Goal: Contribute content: Contribute content

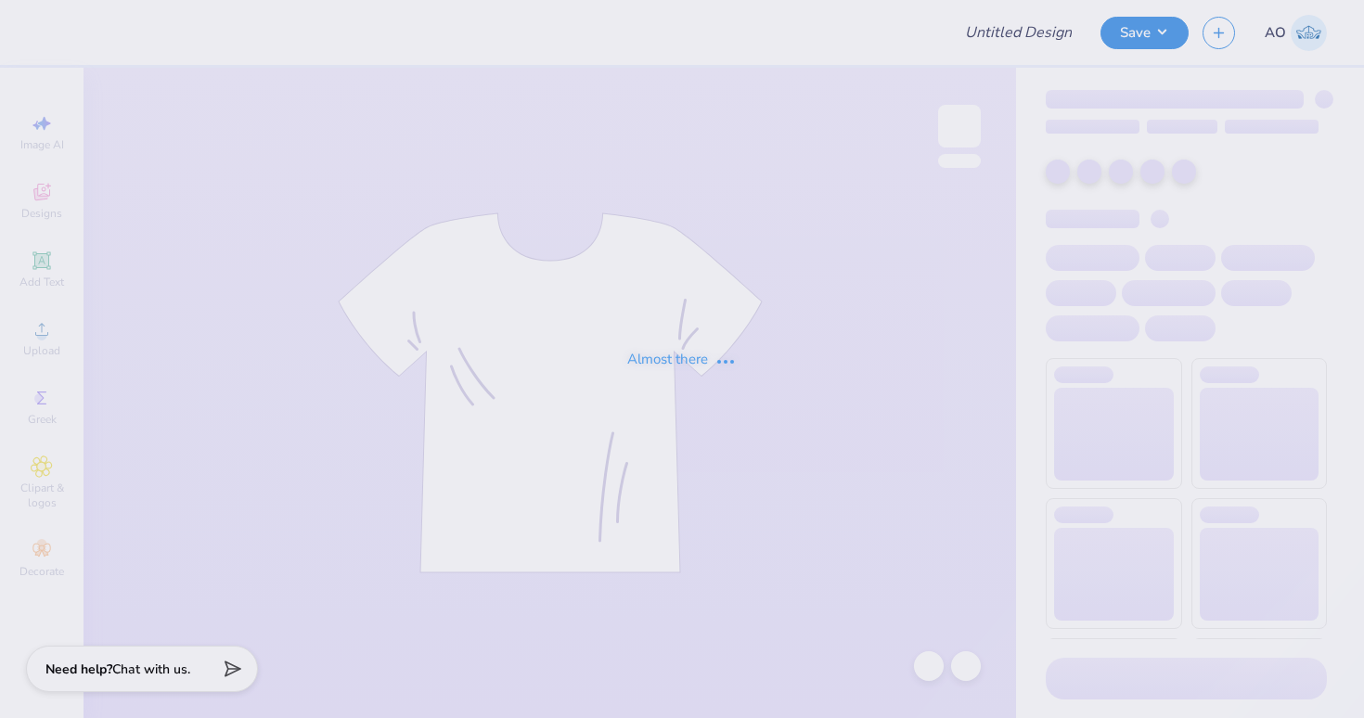
type input "Canes for Humanity merch fall '25"
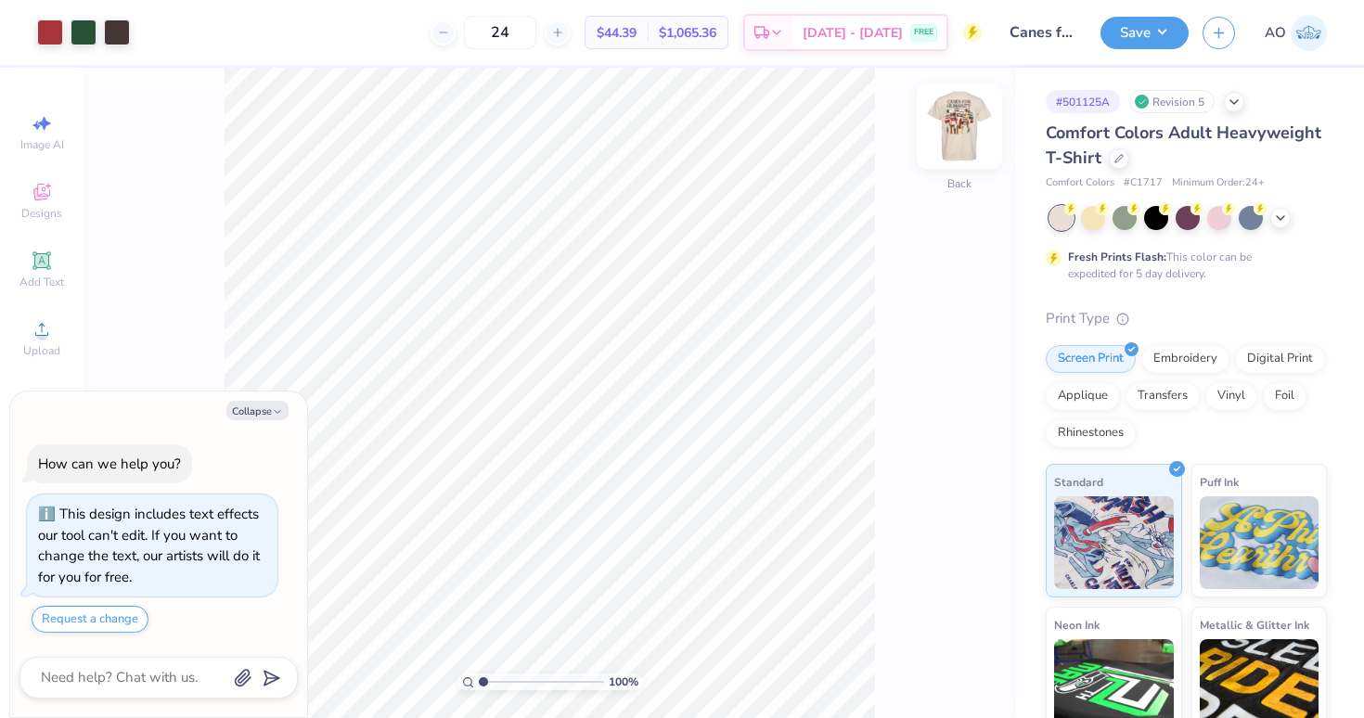
click at [967, 129] on img at bounding box center [959, 126] width 74 height 74
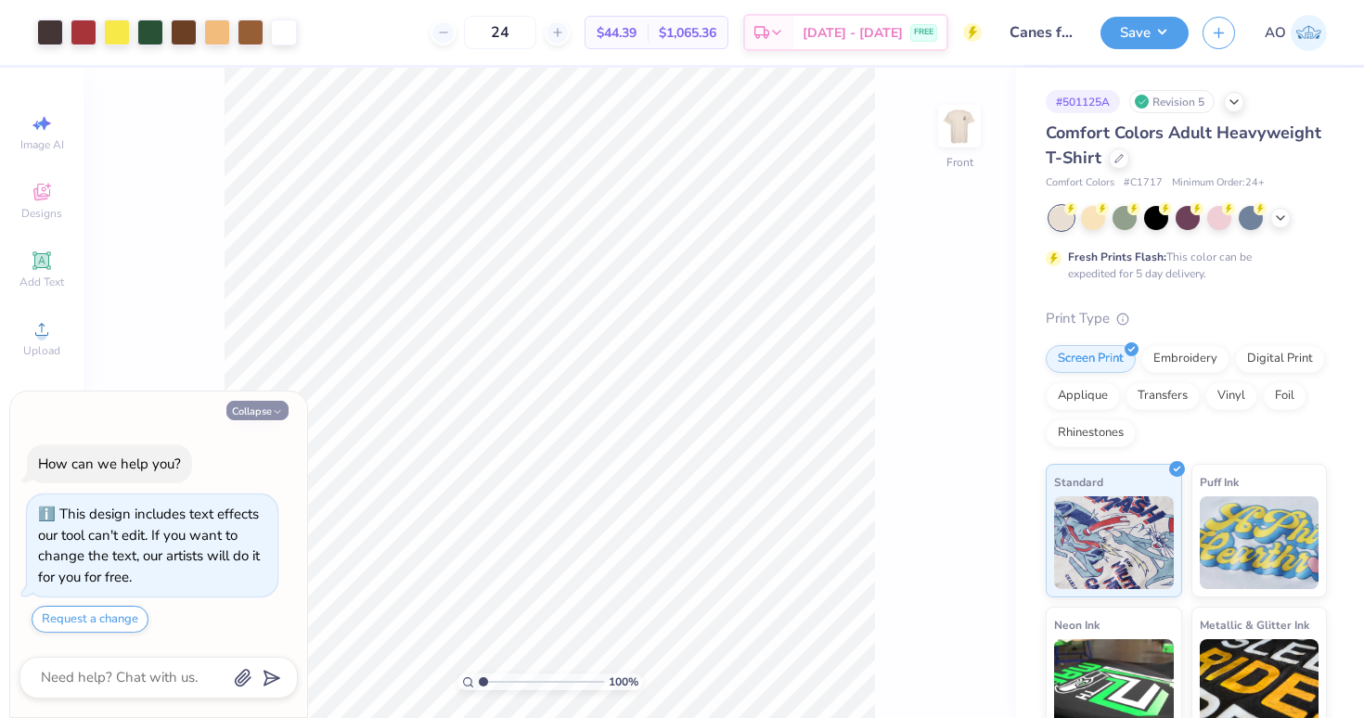
click at [258, 415] on button "Collapse" at bounding box center [257, 410] width 62 height 19
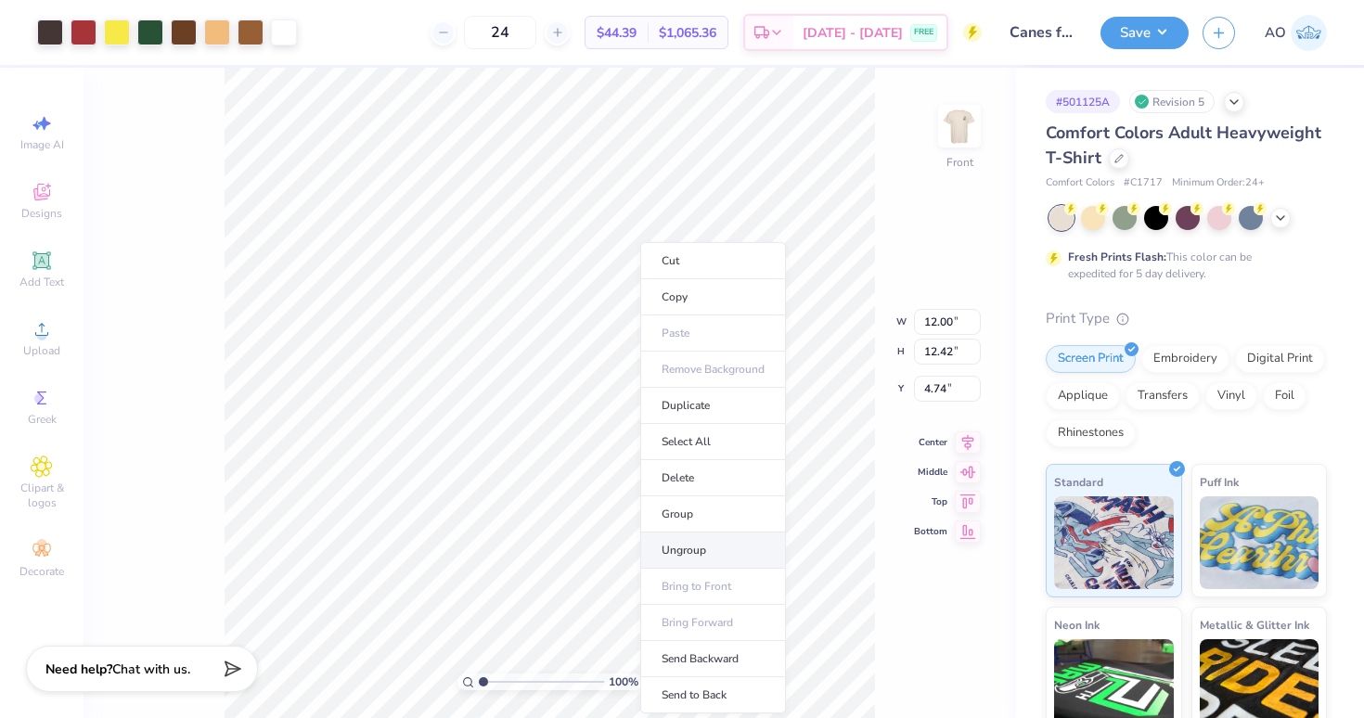
click at [700, 549] on li "Ungroup" at bounding box center [713, 551] width 146 height 36
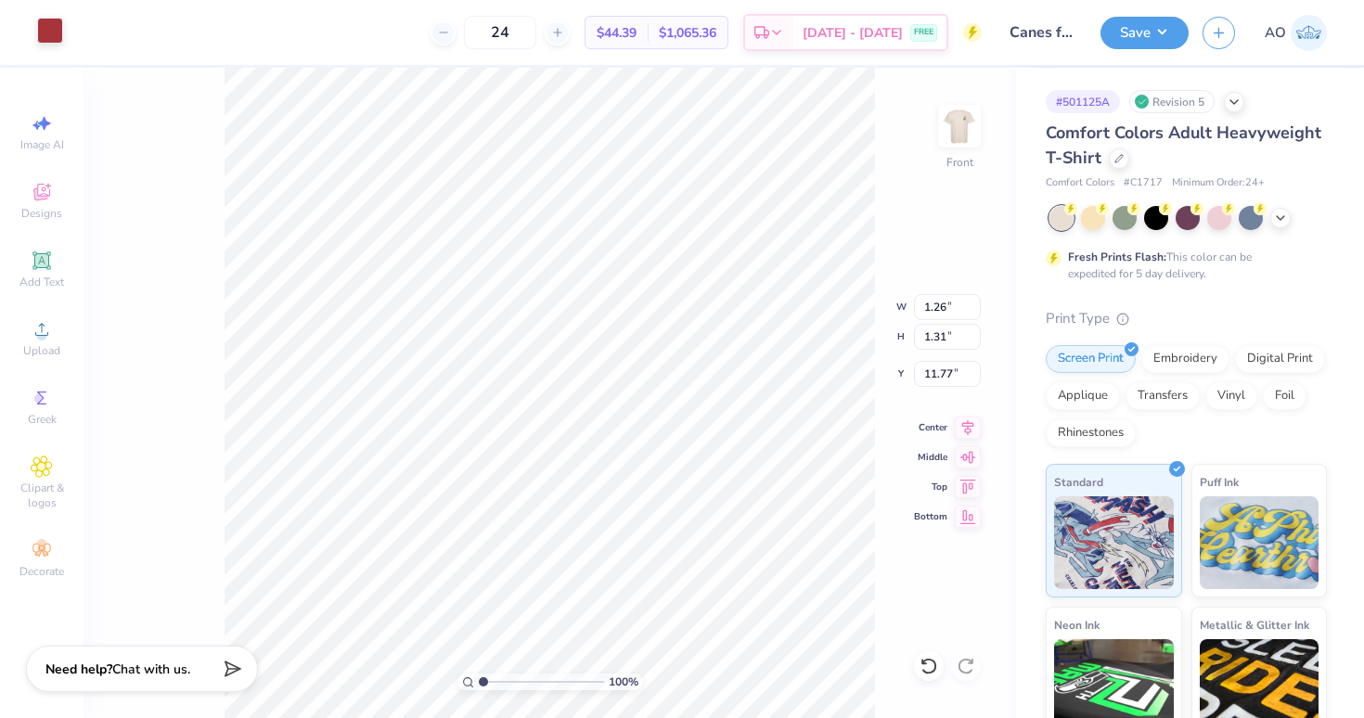
click at [47, 35] on div at bounding box center [50, 31] width 26 height 26
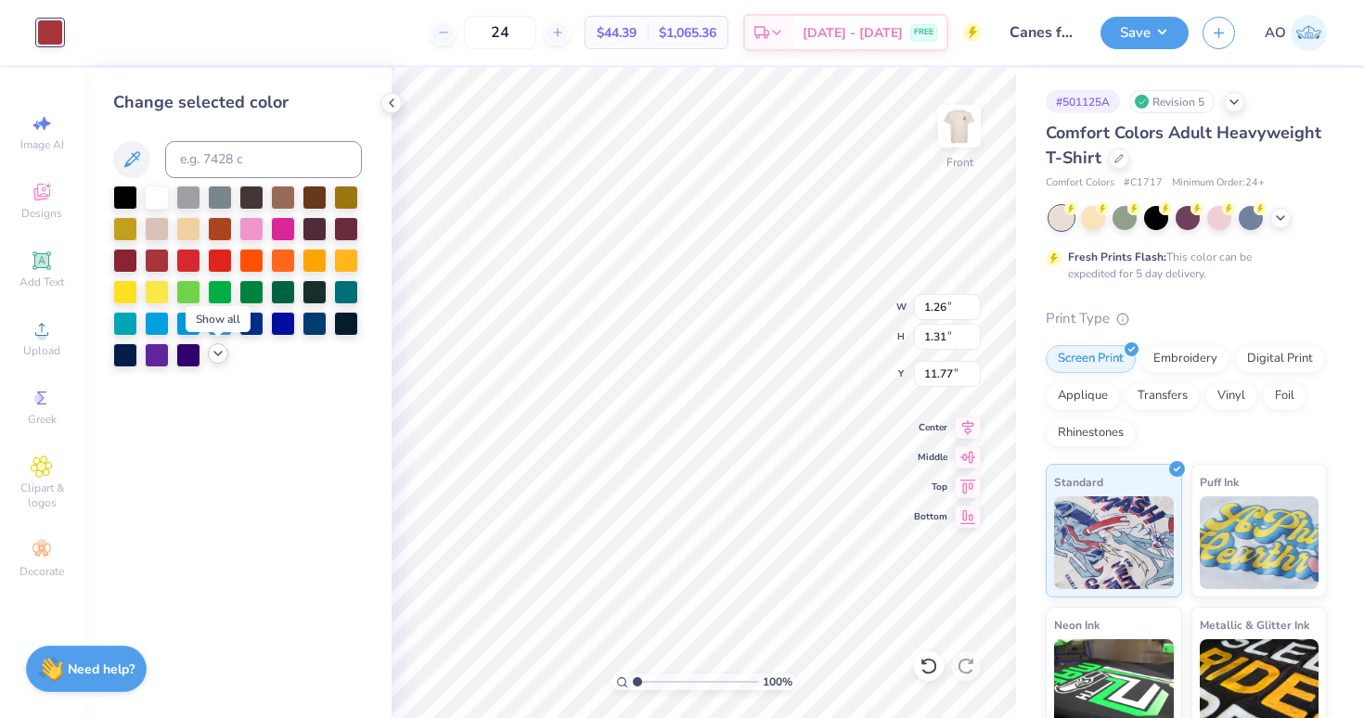
click at [218, 353] on polyline at bounding box center [217, 354] width 7 height 4
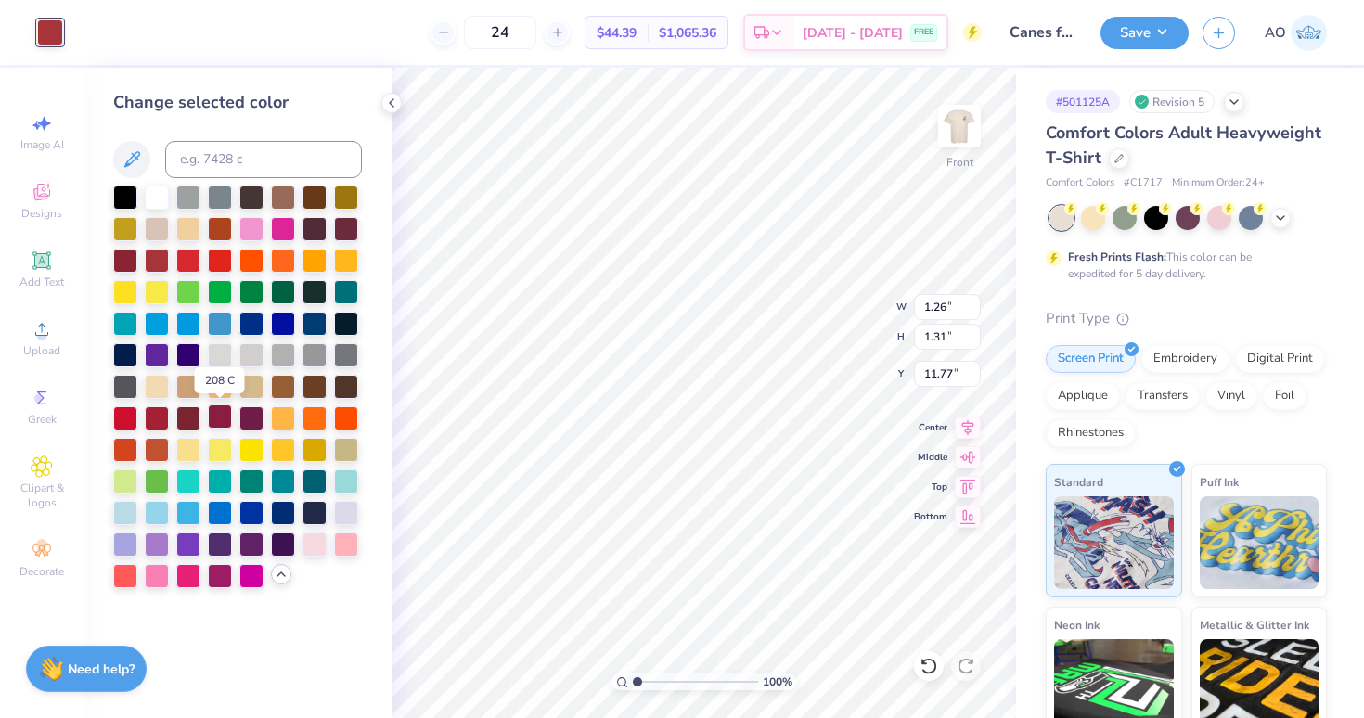
click at [215, 417] on div at bounding box center [220, 416] width 24 height 24
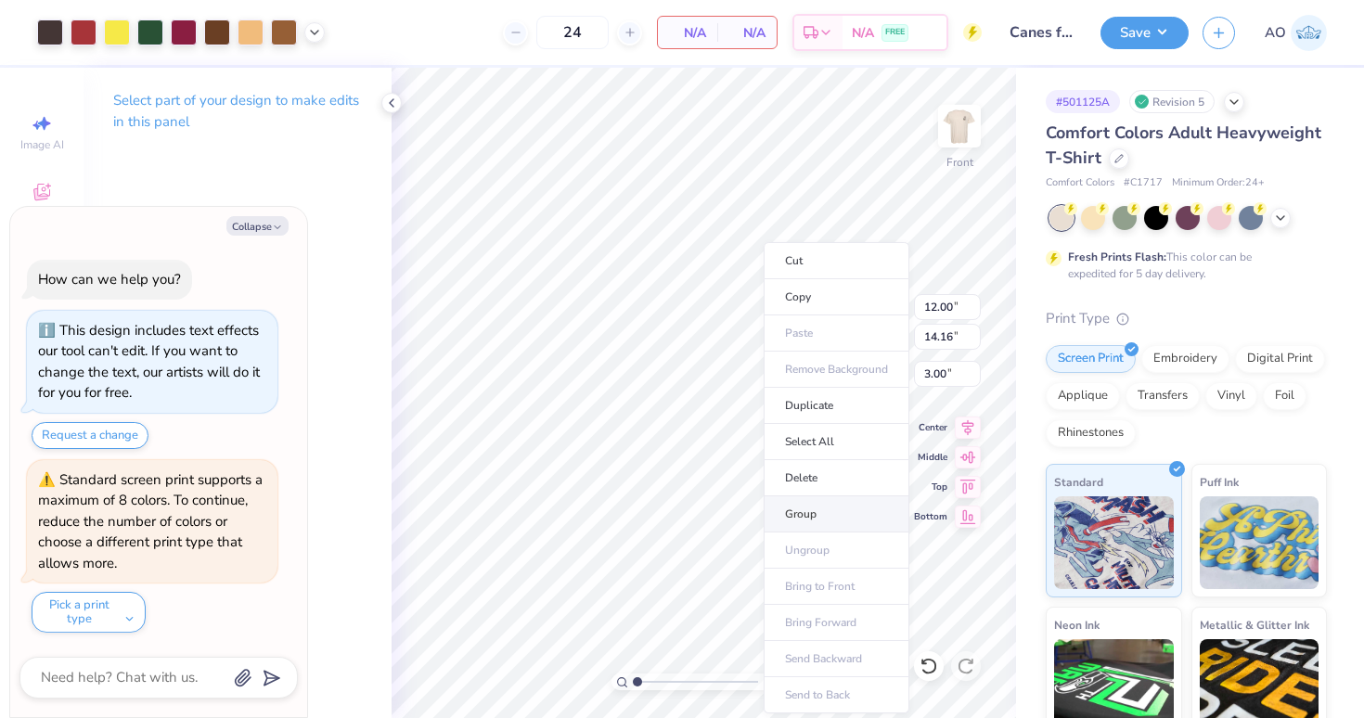
click at [822, 508] on li "Group" at bounding box center [837, 514] width 146 height 36
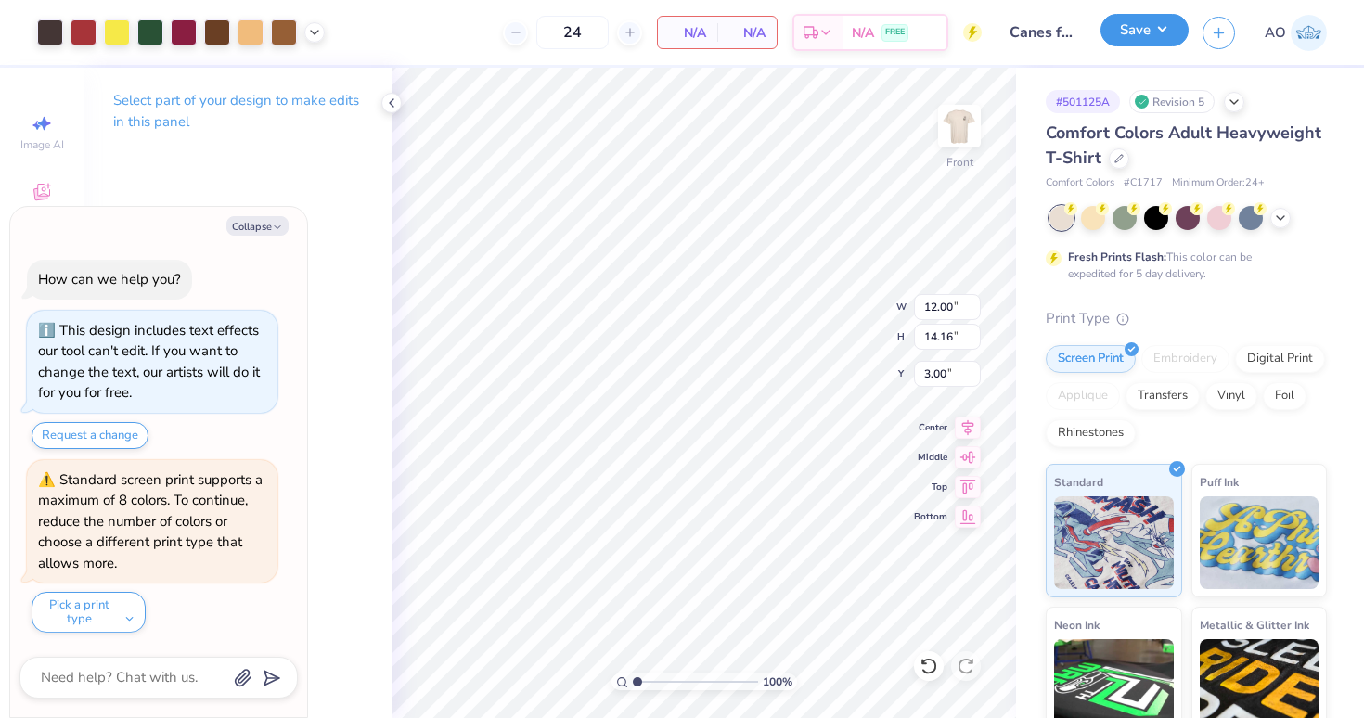
click at [1164, 42] on button "Save" at bounding box center [1144, 30] width 88 height 32
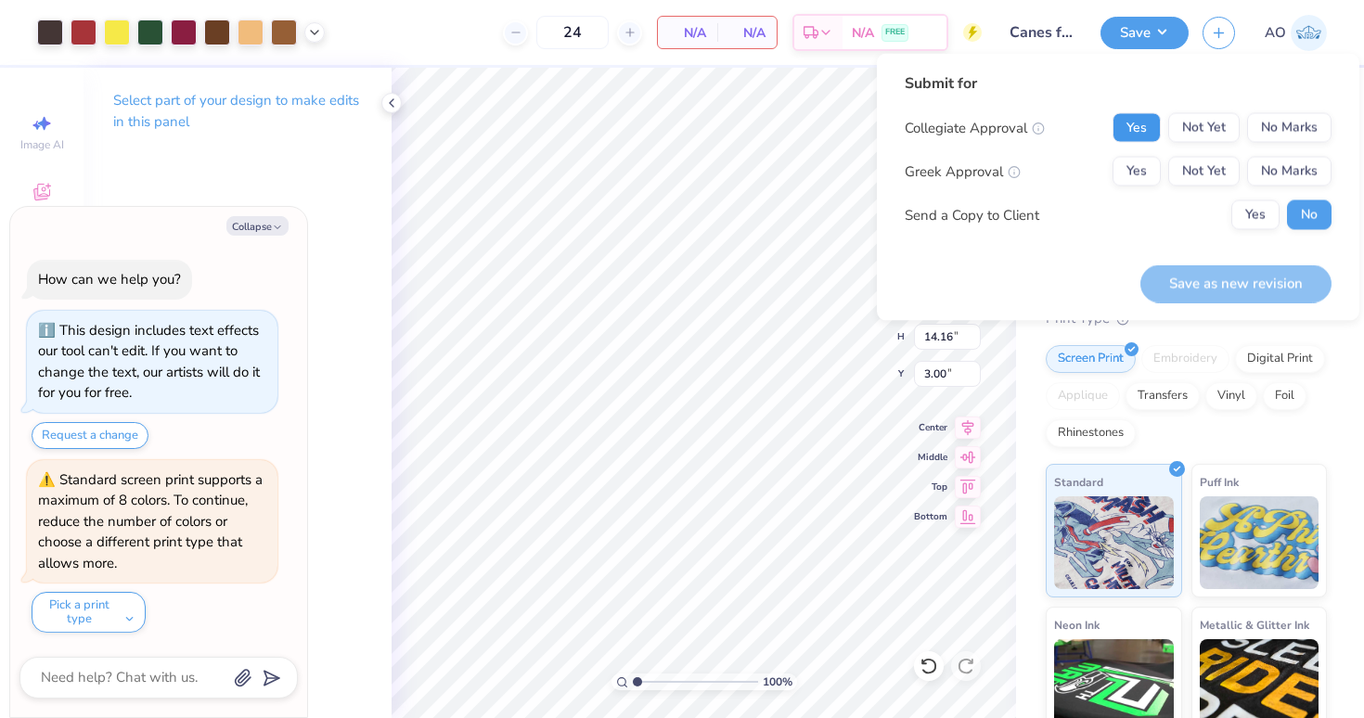
click at [1129, 125] on button "Yes" at bounding box center [1136, 128] width 48 height 30
click at [1280, 166] on button "No Marks" at bounding box center [1289, 172] width 84 height 30
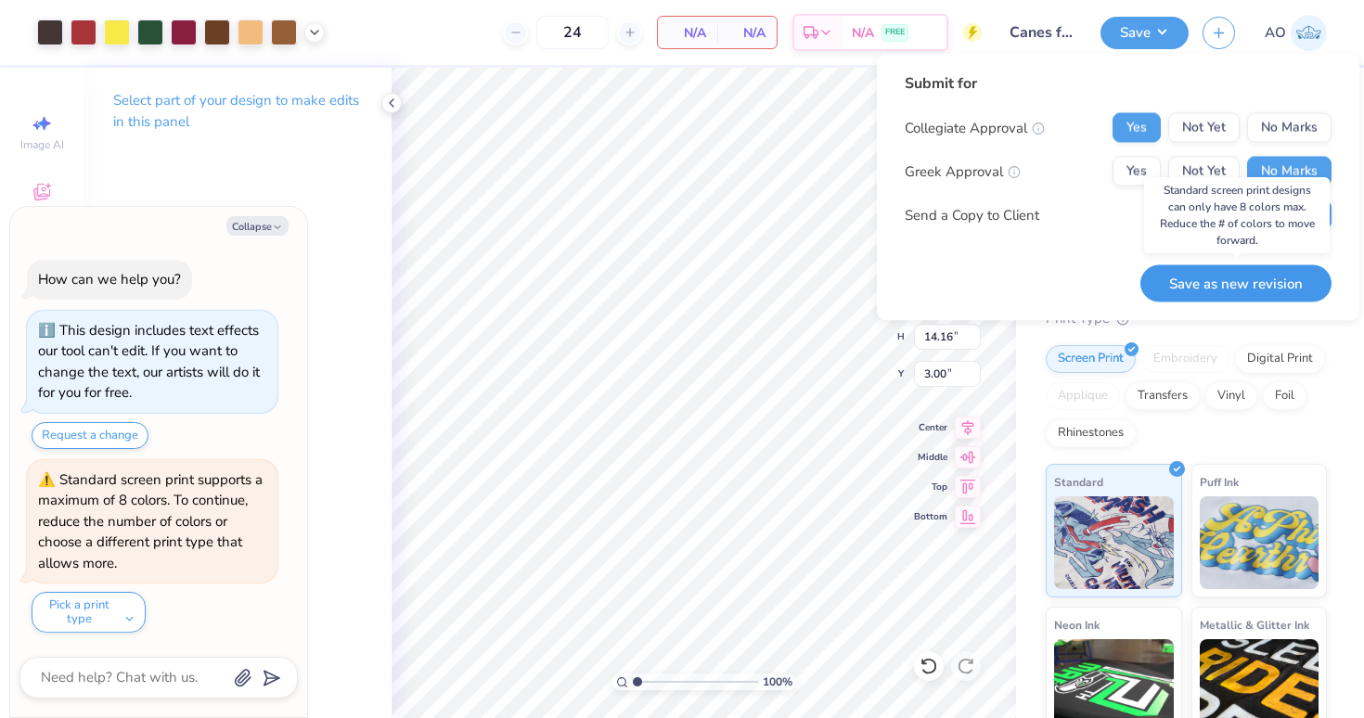
click at [1212, 294] on button "Save as new revision" at bounding box center [1235, 283] width 191 height 38
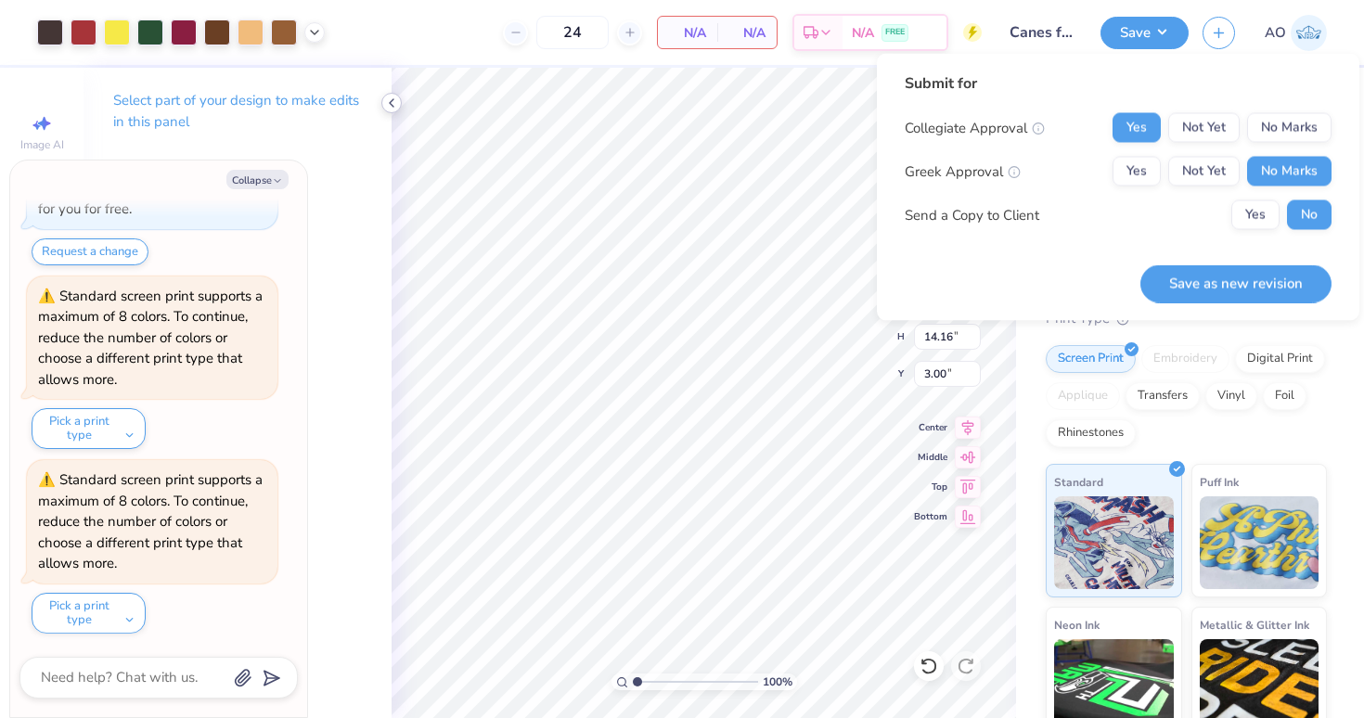
click at [389, 103] on icon at bounding box center [391, 103] width 15 height 15
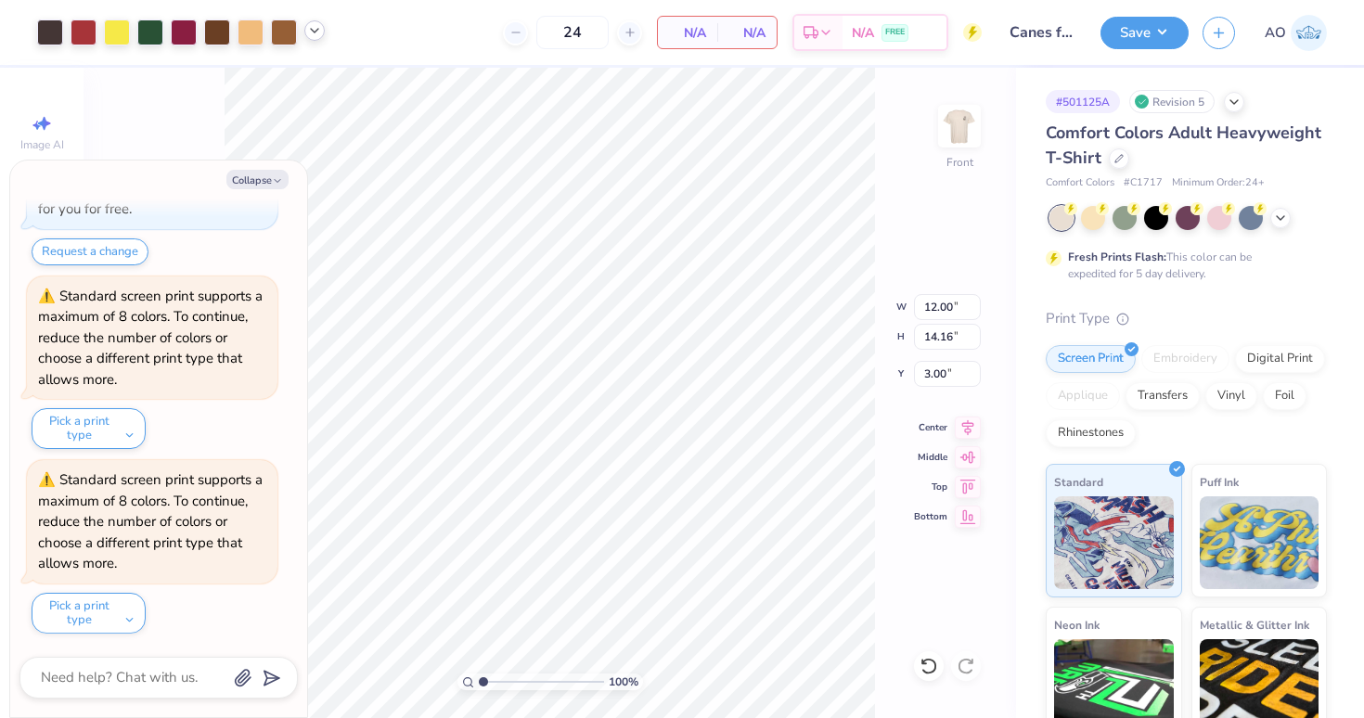
click at [315, 32] on icon at bounding box center [314, 30] width 15 height 15
click at [385, 51] on div "24 N/A Per Item N/A Total Est. Delivery N/A FREE" at bounding box center [660, 32] width 643 height 65
click at [960, 134] on img at bounding box center [959, 126] width 74 height 74
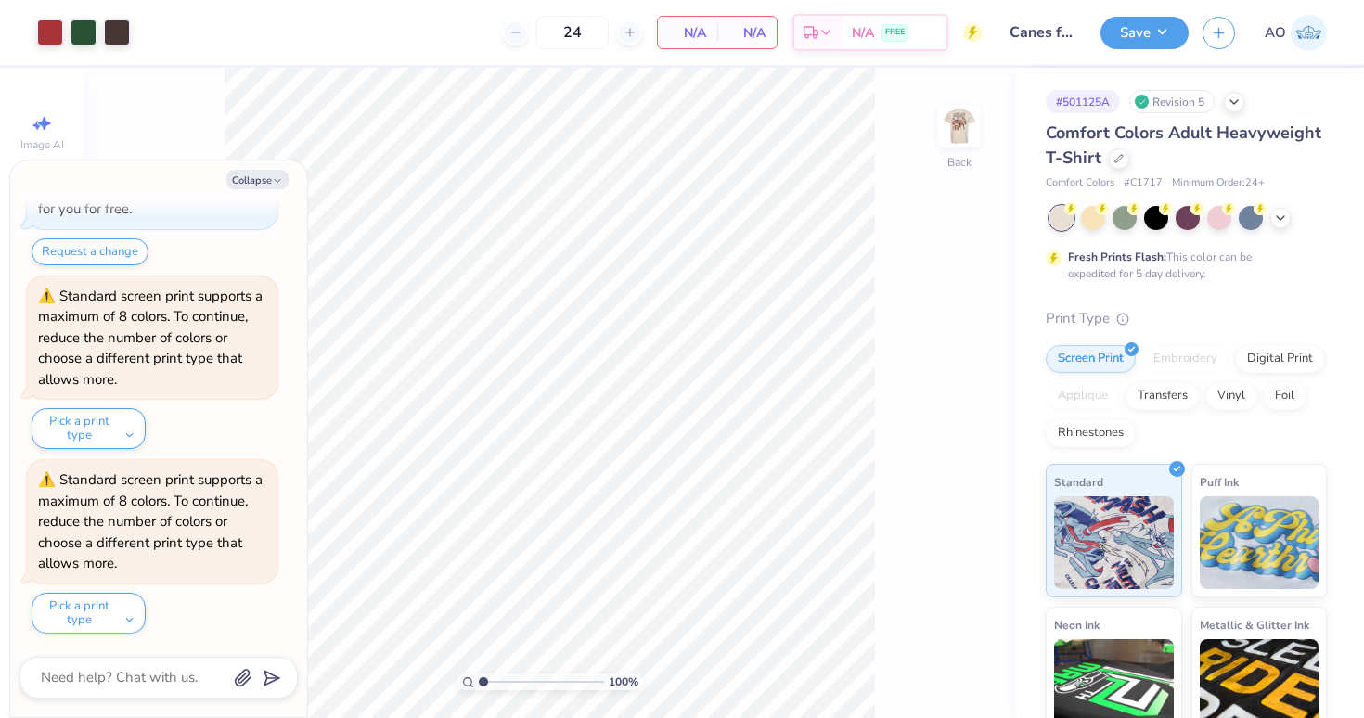
click at [960, 134] on img at bounding box center [959, 126] width 37 height 37
click at [85, 29] on div at bounding box center [84, 31] width 26 height 26
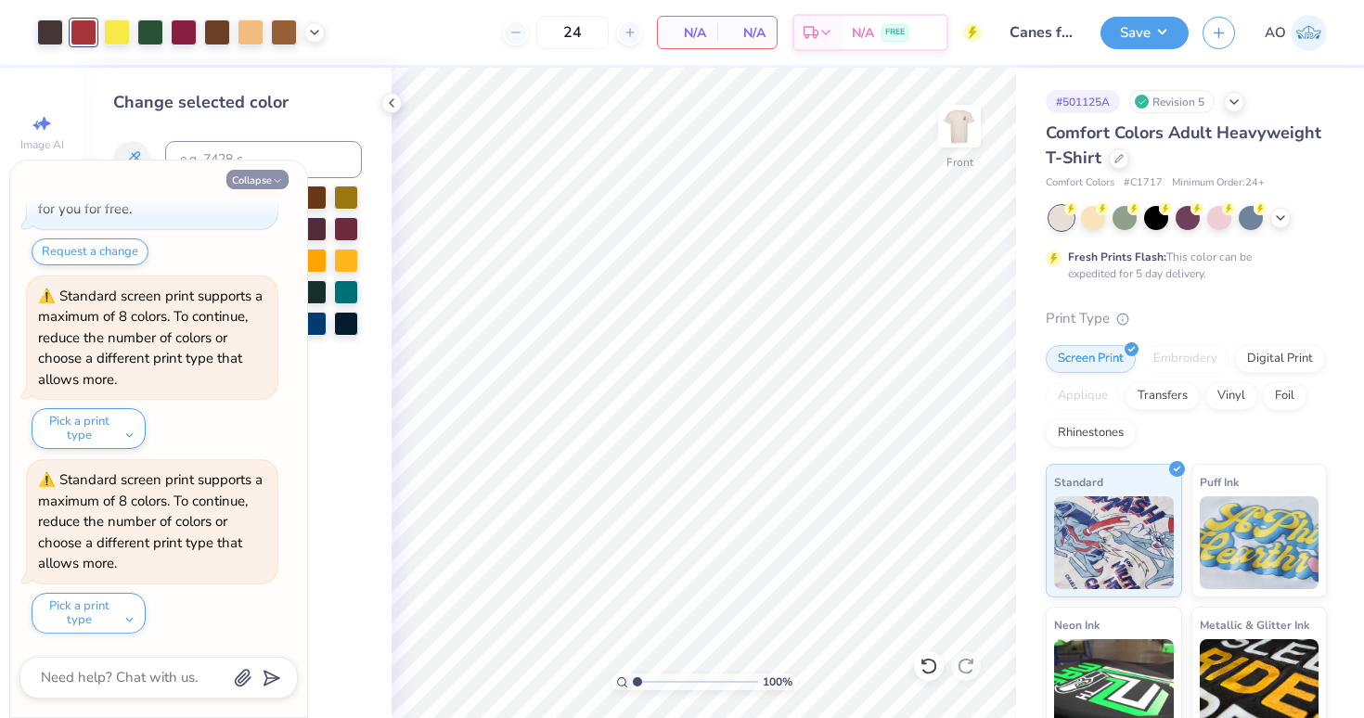
click at [260, 178] on button "Collapse" at bounding box center [257, 179] width 62 height 19
type textarea "x"
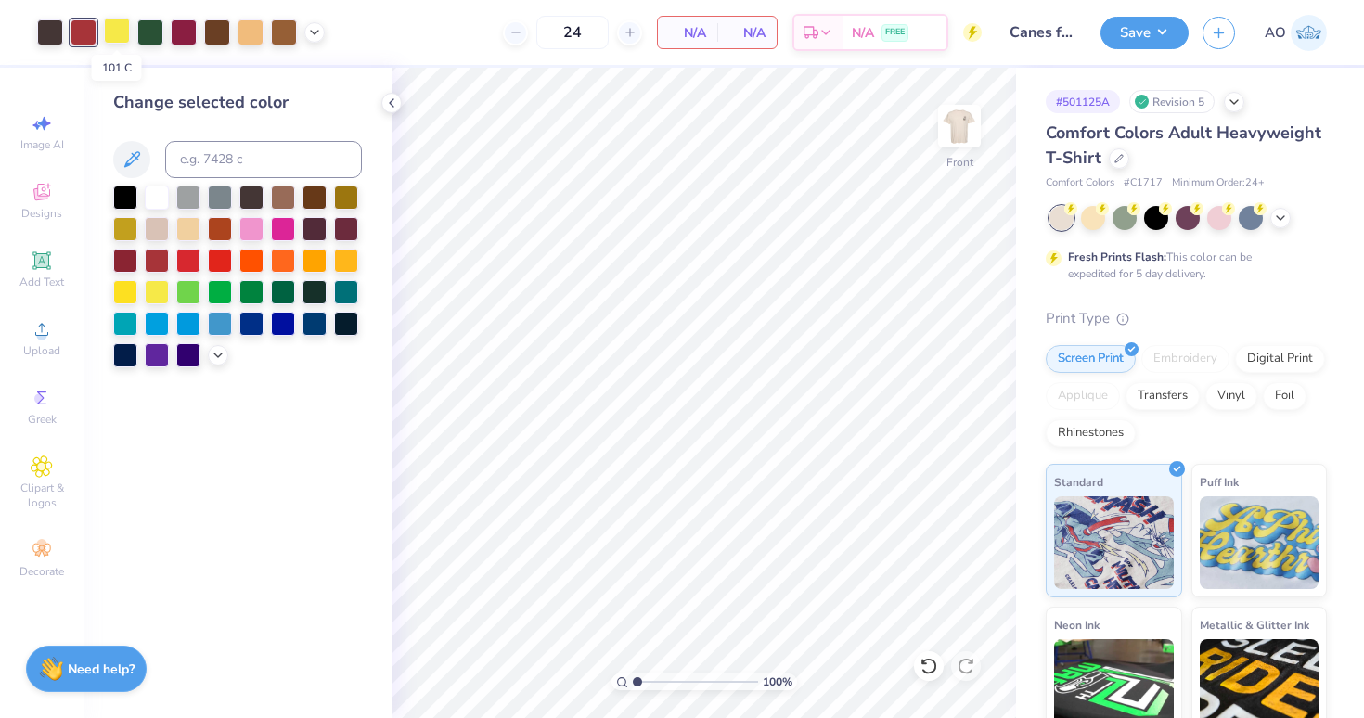
click at [119, 39] on div at bounding box center [117, 31] width 26 height 26
drag, startPoint x: 633, startPoint y: 674, endPoint x: 673, endPoint y: 684, distance: 41.0
click at [673, 684] on input "range" at bounding box center [695, 682] width 125 height 17
click at [315, 32] on icon at bounding box center [314, 30] width 15 height 15
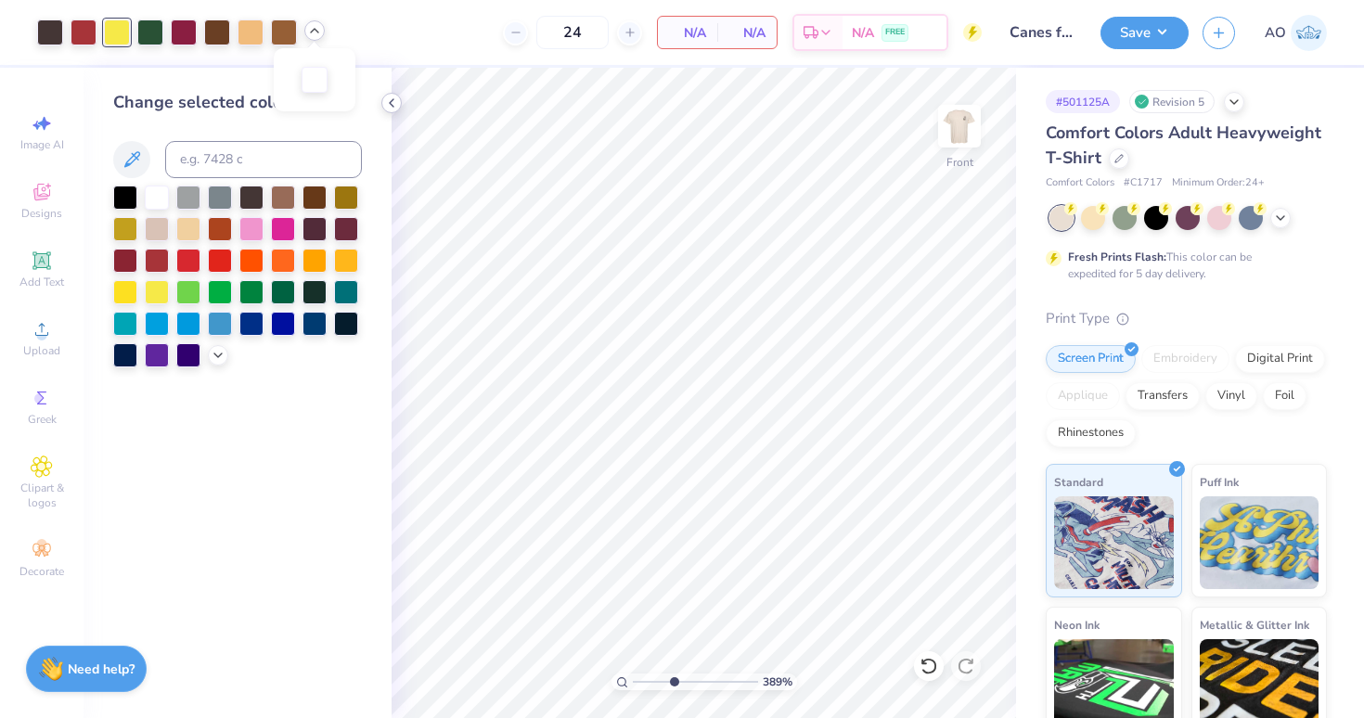
click at [392, 105] on polyline at bounding box center [392, 102] width 4 height 7
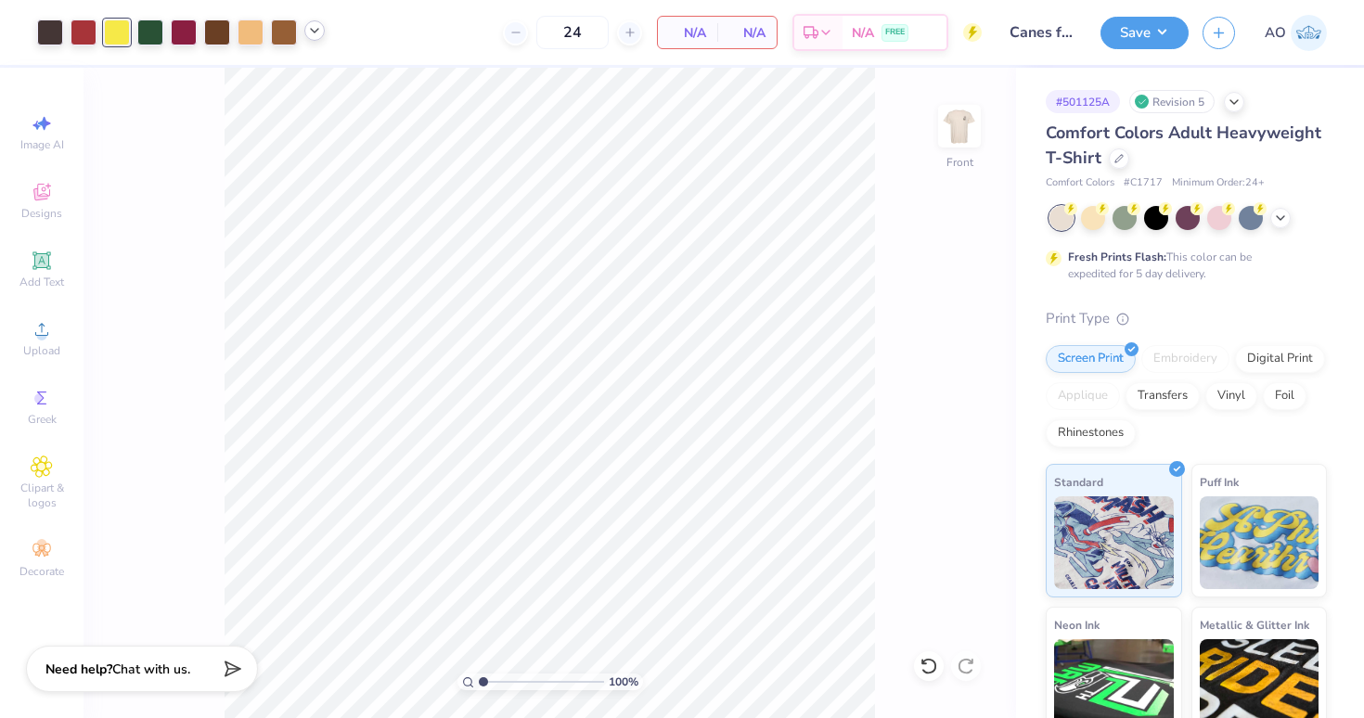
drag, startPoint x: 520, startPoint y: 682, endPoint x: 402, endPoint y: 682, distance: 118.7
type input "1"
click at [479, 682] on input "range" at bounding box center [541, 682] width 125 height 17
click at [1268, 352] on div "Digital Print" at bounding box center [1280, 356] width 90 height 28
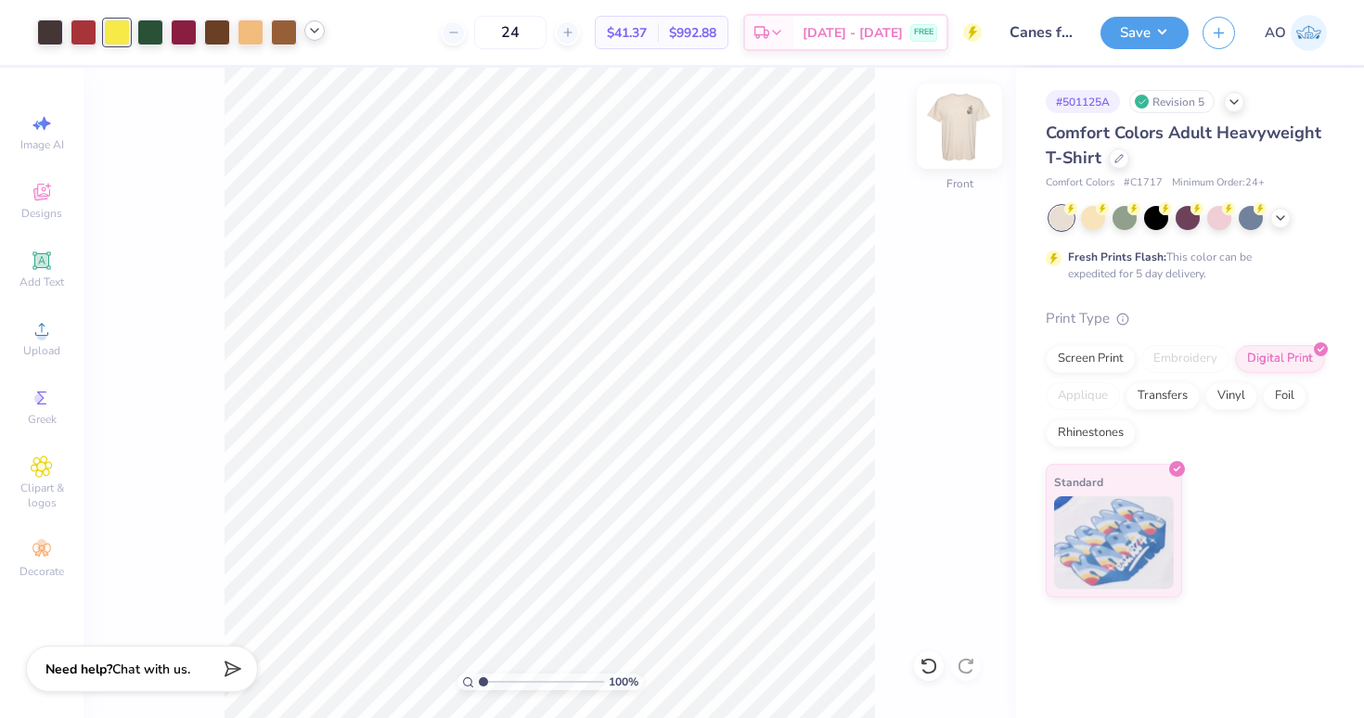
click at [965, 131] on img at bounding box center [959, 126] width 74 height 74
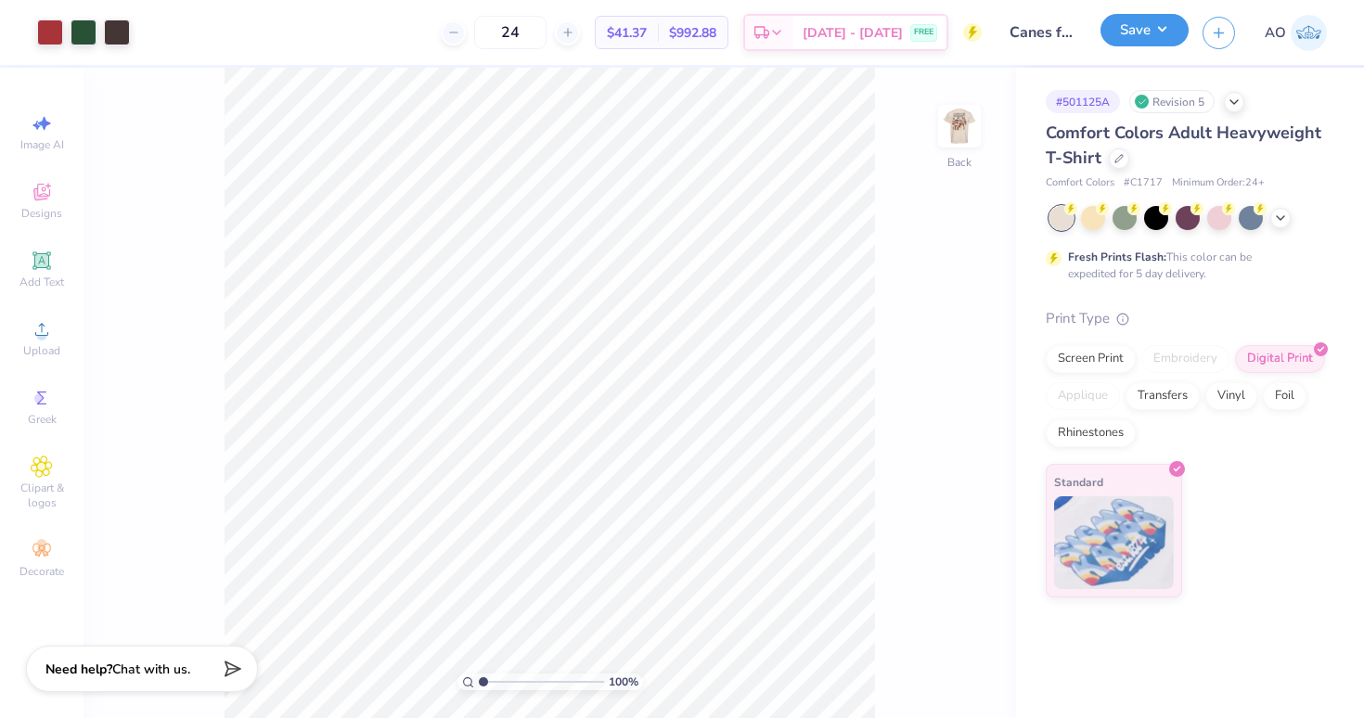
click at [1151, 28] on button "Save" at bounding box center [1144, 30] width 88 height 32
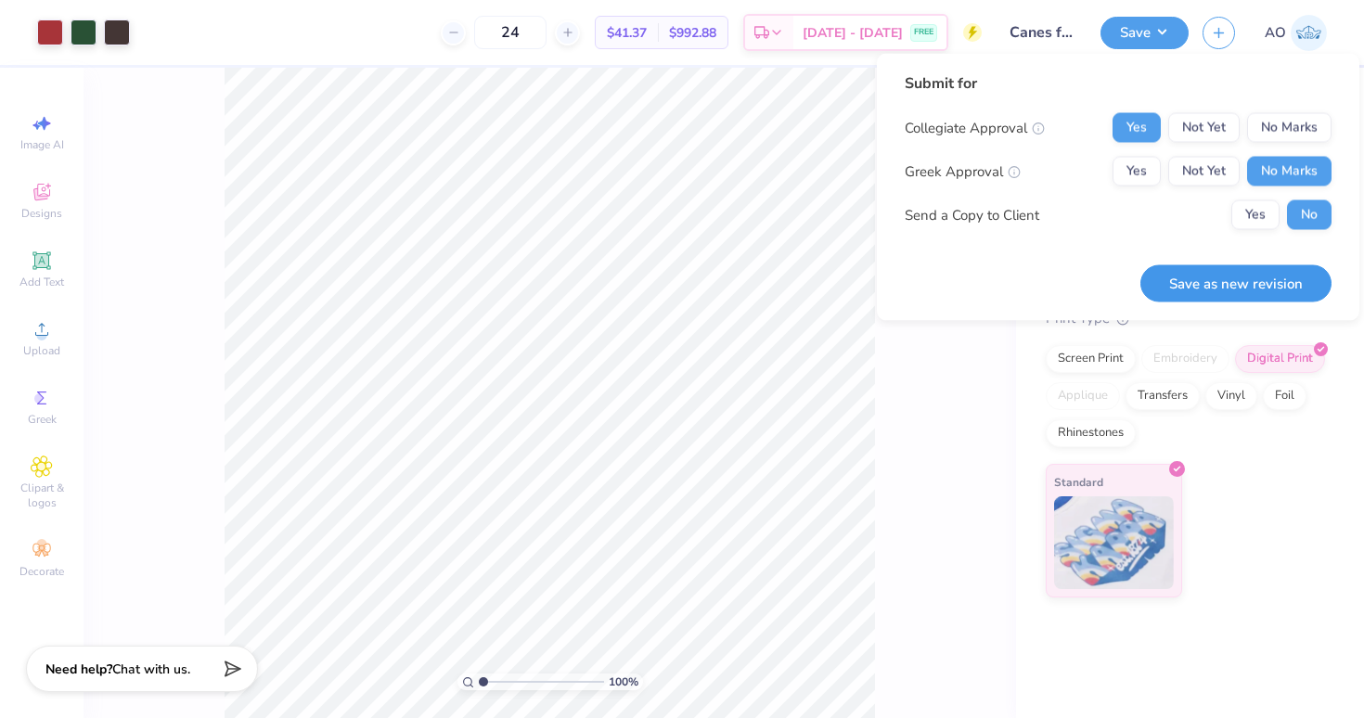
click at [1221, 288] on button "Save as new revision" at bounding box center [1235, 283] width 191 height 38
